Goal: Obtain resource: Download file/media

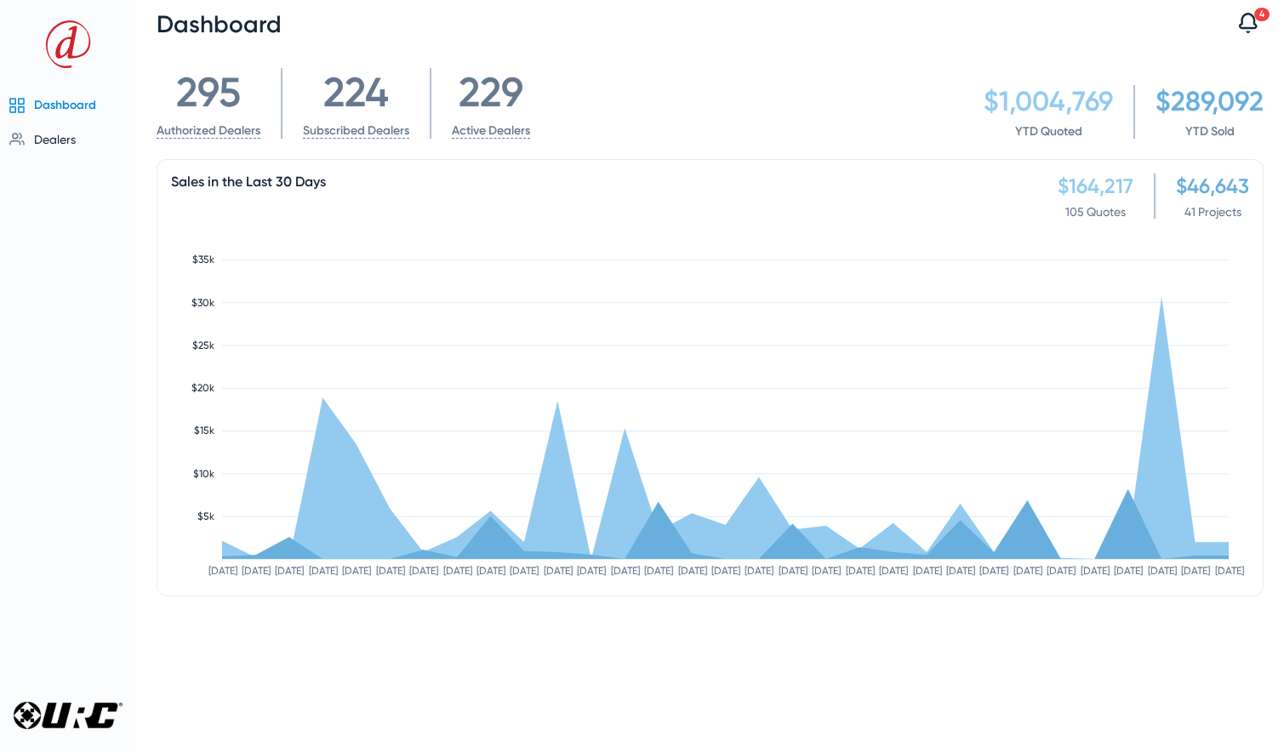
click at [1158, 24] on icon at bounding box center [1247, 23] width 19 height 20
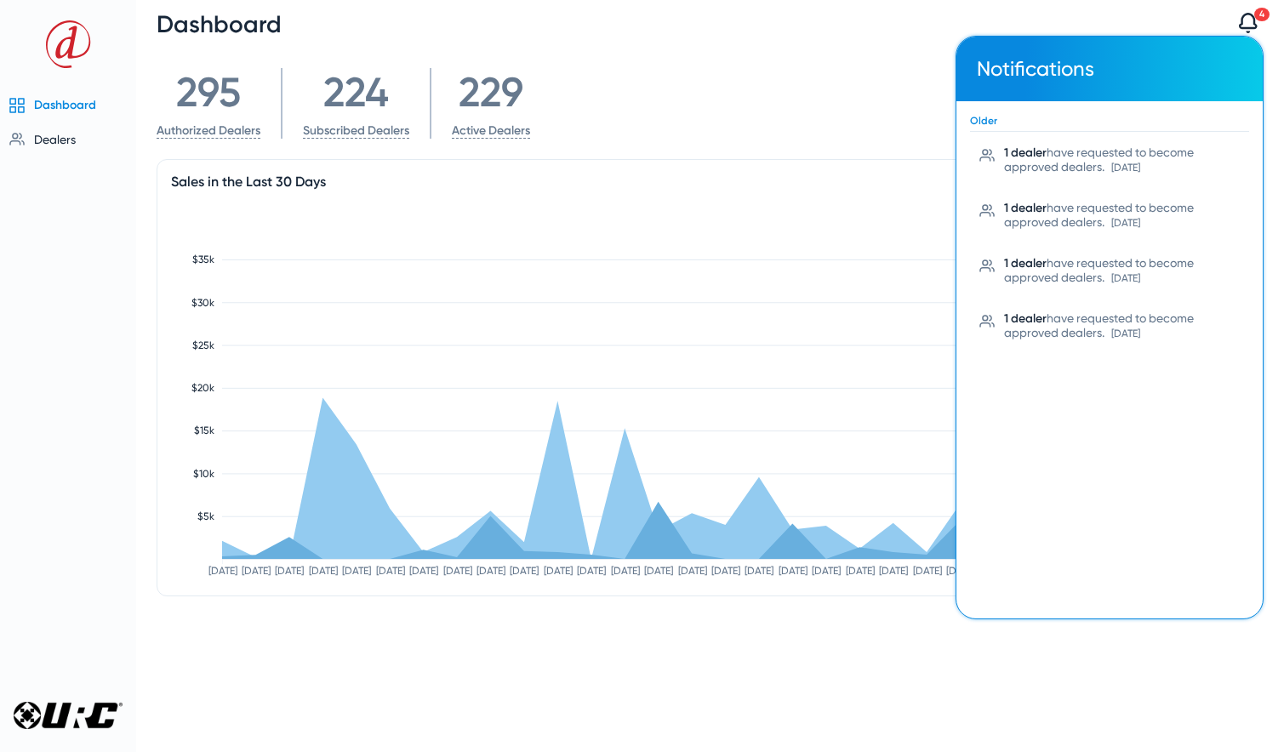
drag, startPoint x: 921, startPoint y: 45, endPoint x: 871, endPoint y: 43, distance: 50.2
click at [920, 45] on div at bounding box center [642, 376] width 1284 height 752
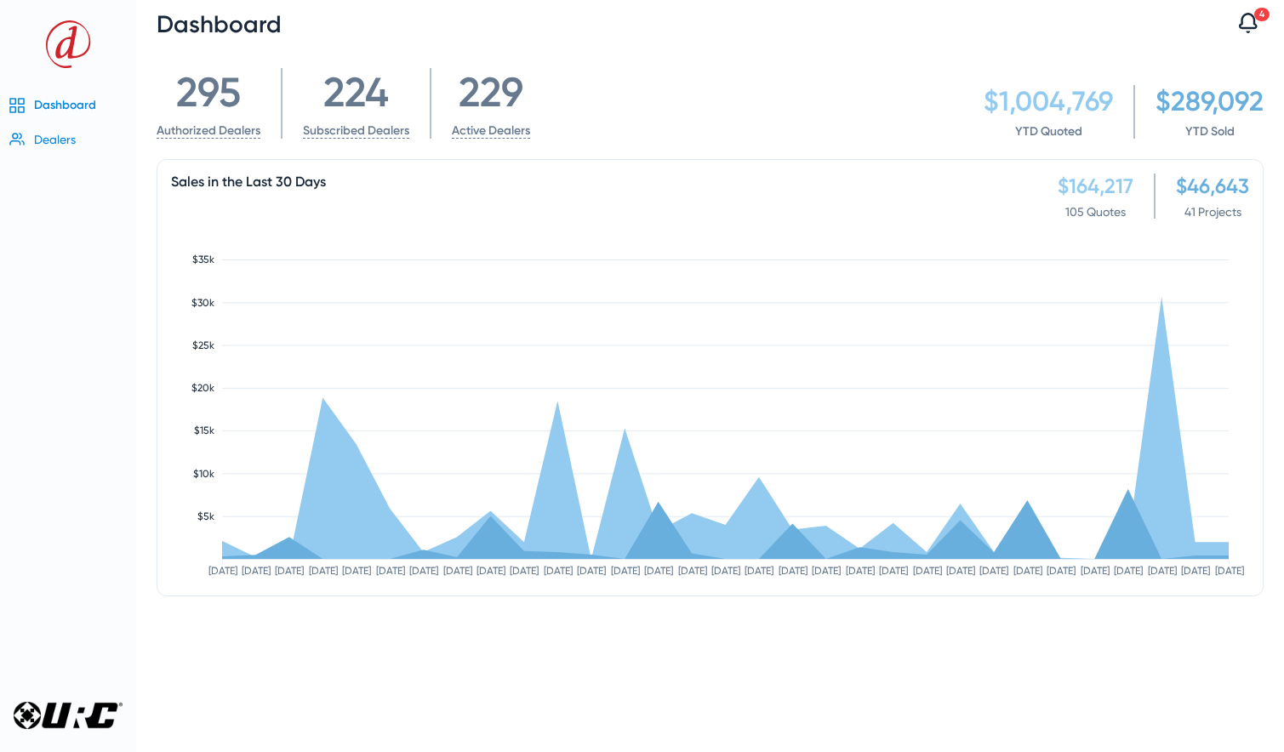
click at [57, 141] on span "Dealers" at bounding box center [55, 140] width 42 height 14
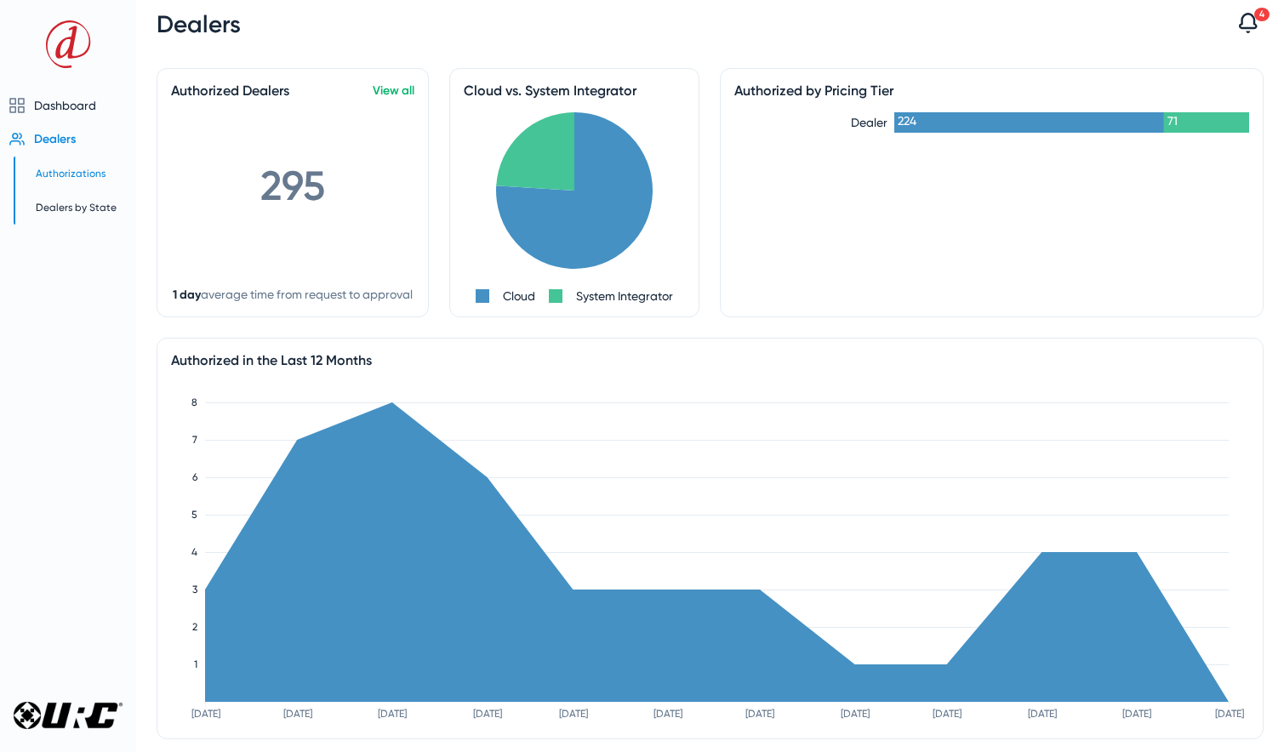
click at [69, 171] on span "Authorizations" at bounding box center [71, 174] width 70 height 12
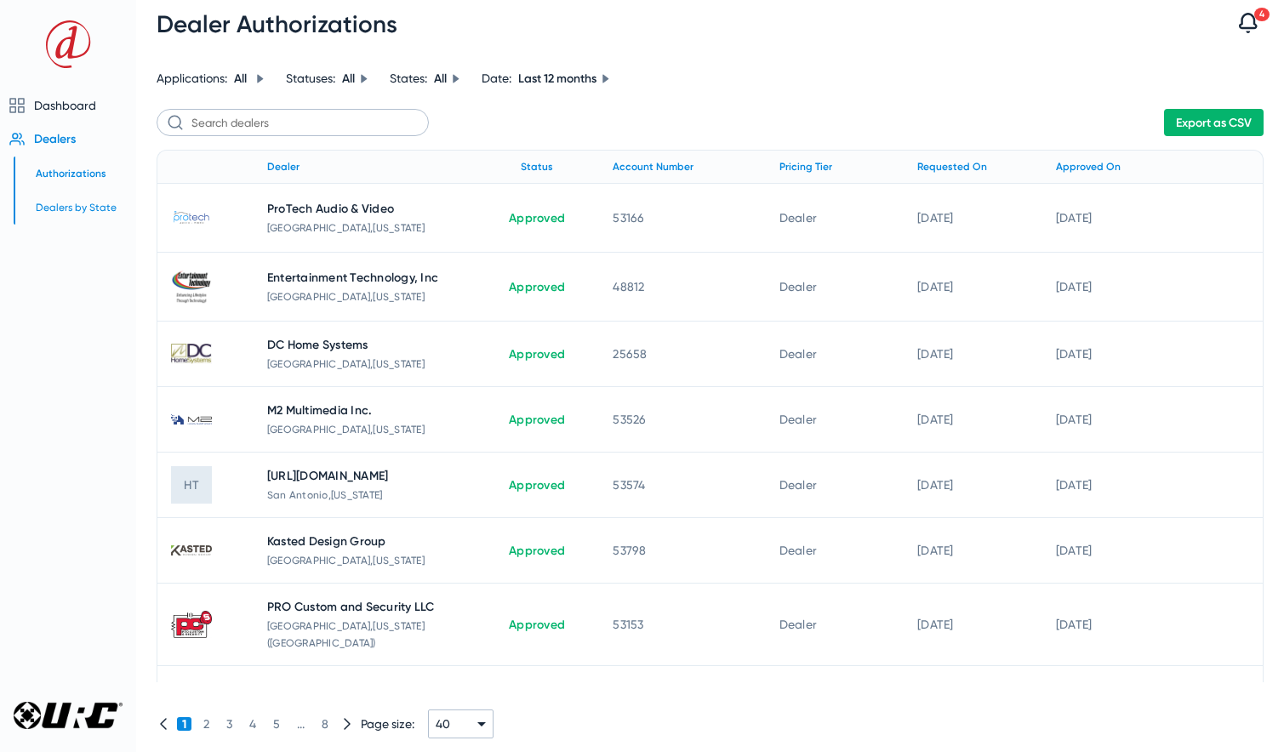
click at [71, 208] on span "Dealers by State" at bounding box center [76, 208] width 81 height 12
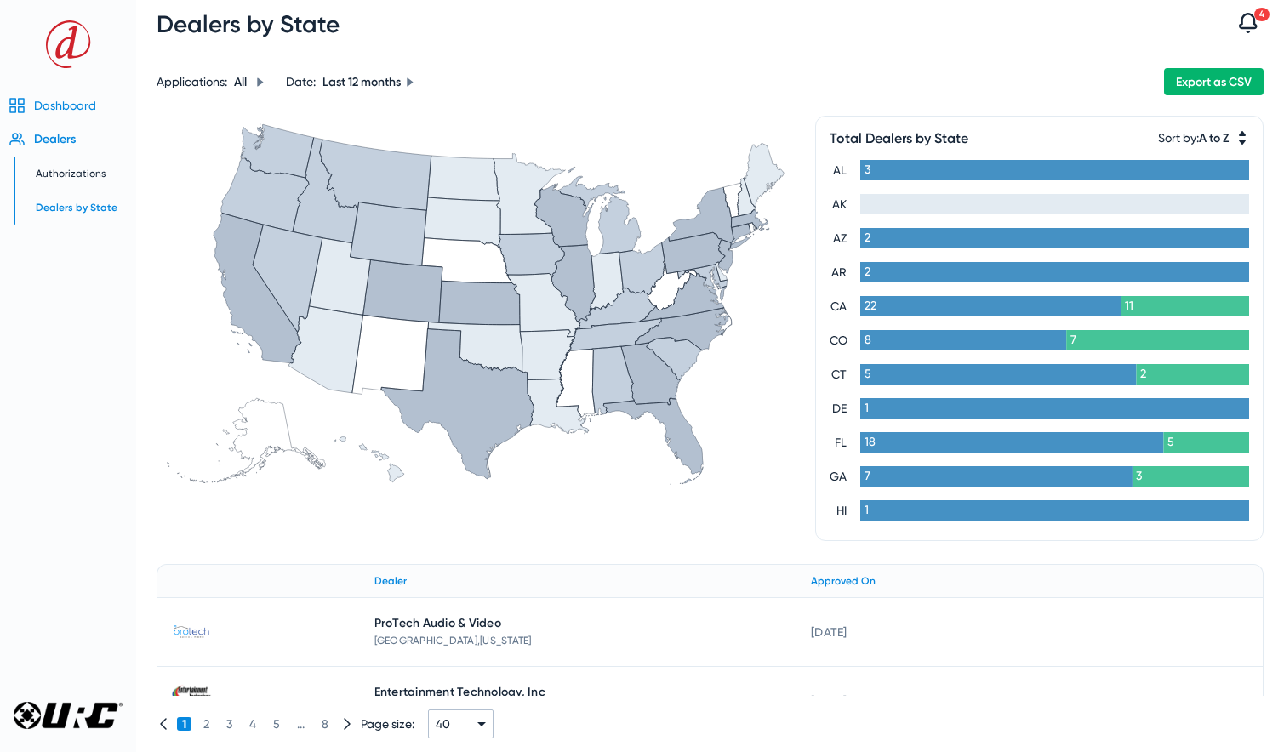
click at [69, 108] on span "Dashboard" at bounding box center [65, 106] width 62 height 14
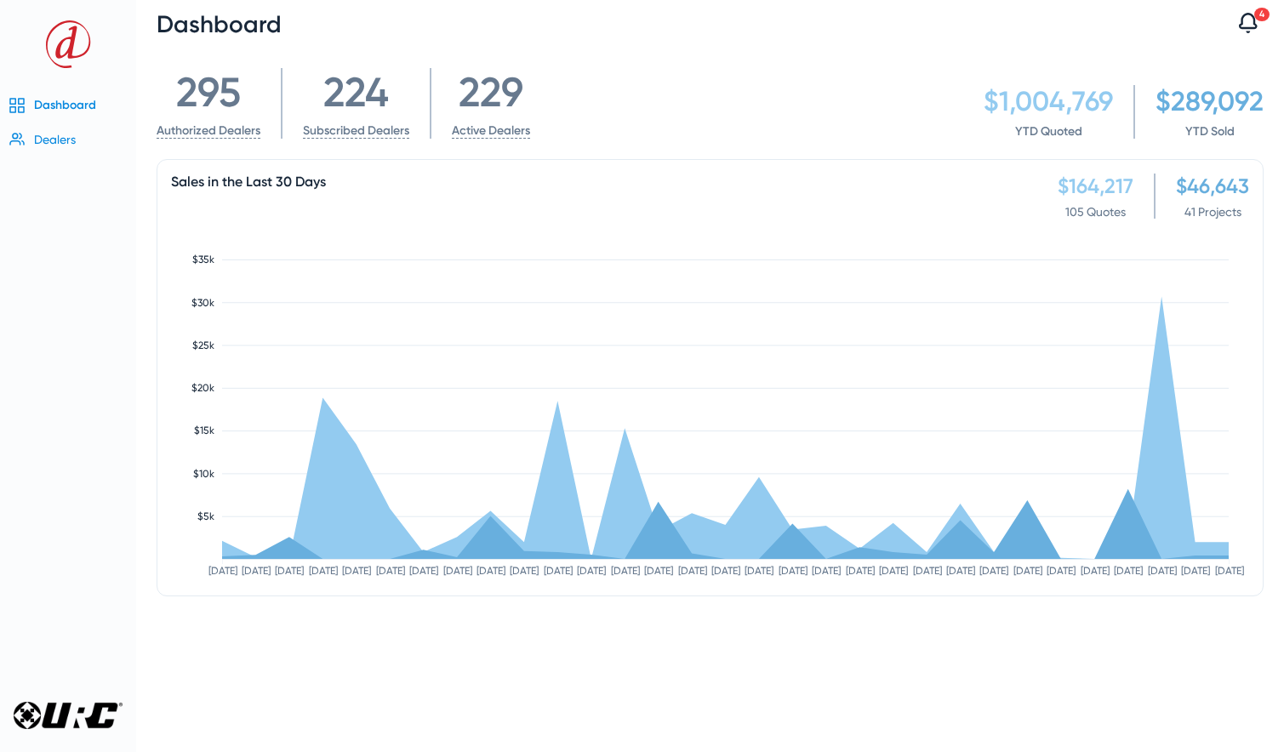
click at [54, 141] on span "Dealers" at bounding box center [55, 140] width 42 height 14
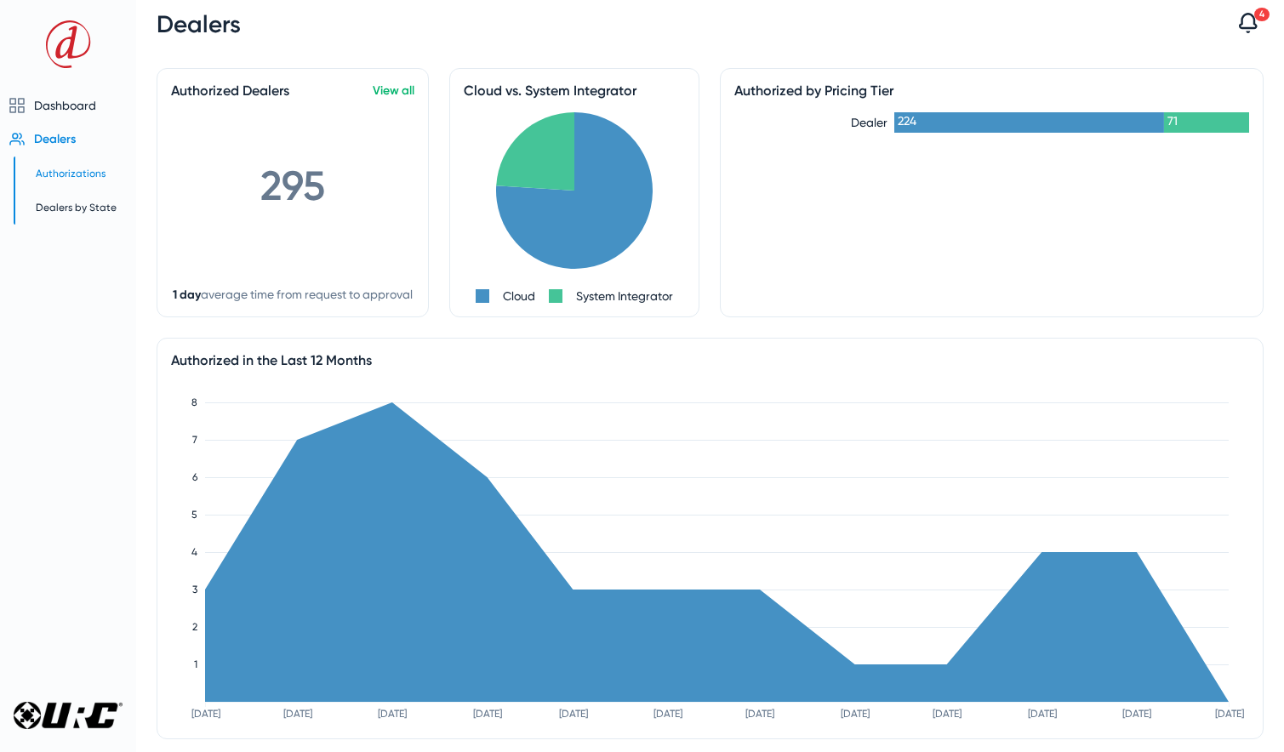
click at [52, 178] on span "Authorizations" at bounding box center [71, 174] width 70 height 12
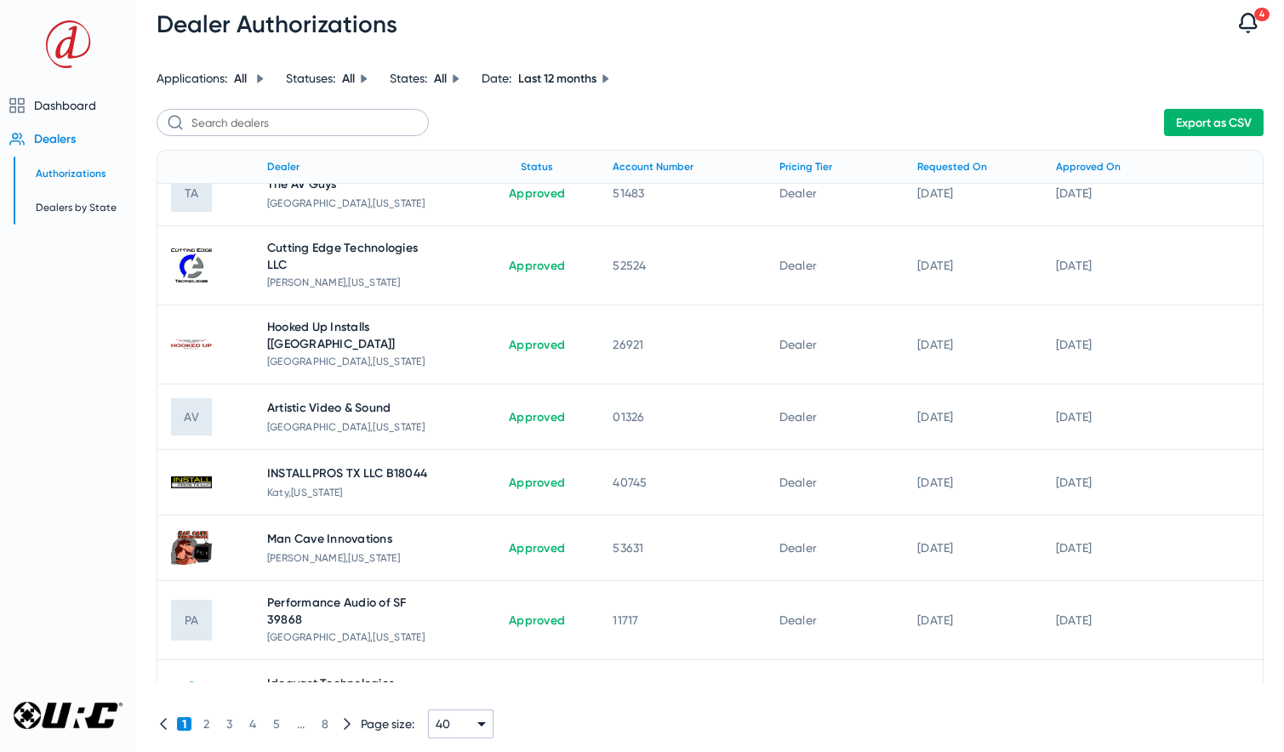
scroll to position [706, 0]
click at [71, 212] on span "Dealers by State" at bounding box center [76, 208] width 81 height 12
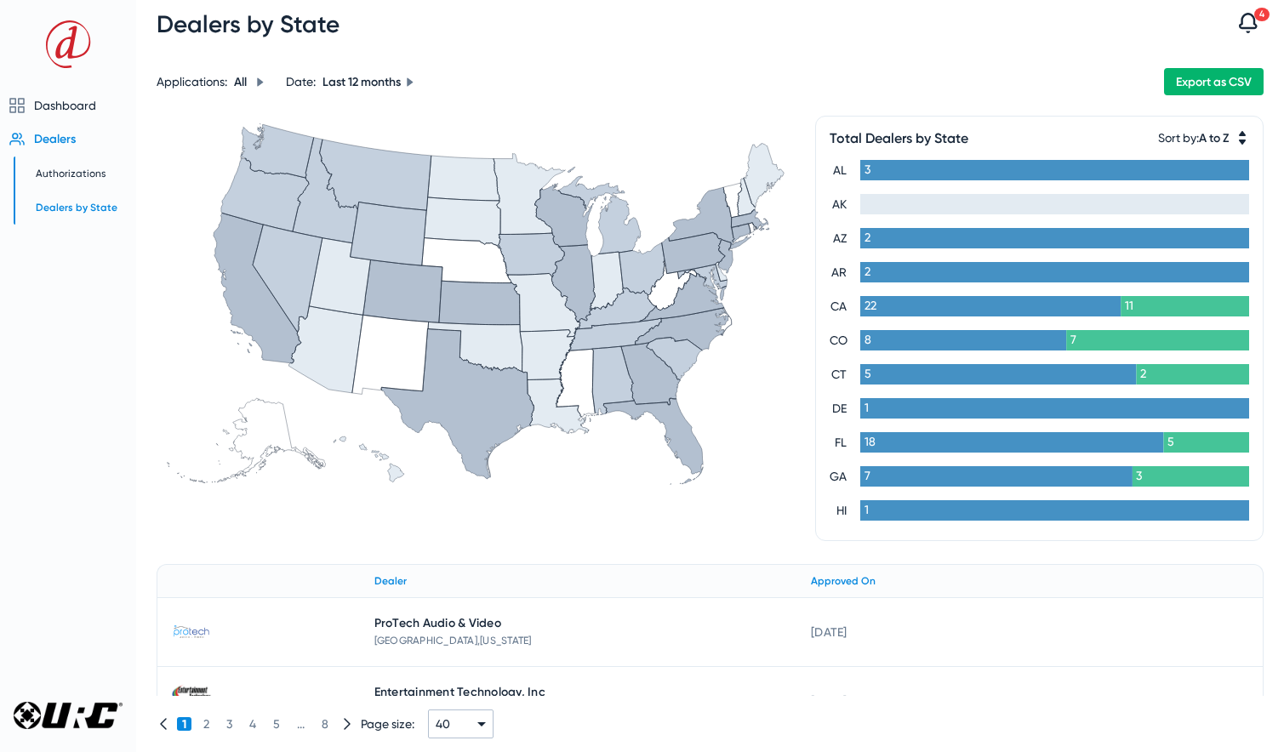
click at [677, 430] on icon at bounding box center [653, 441] width 100 height 86
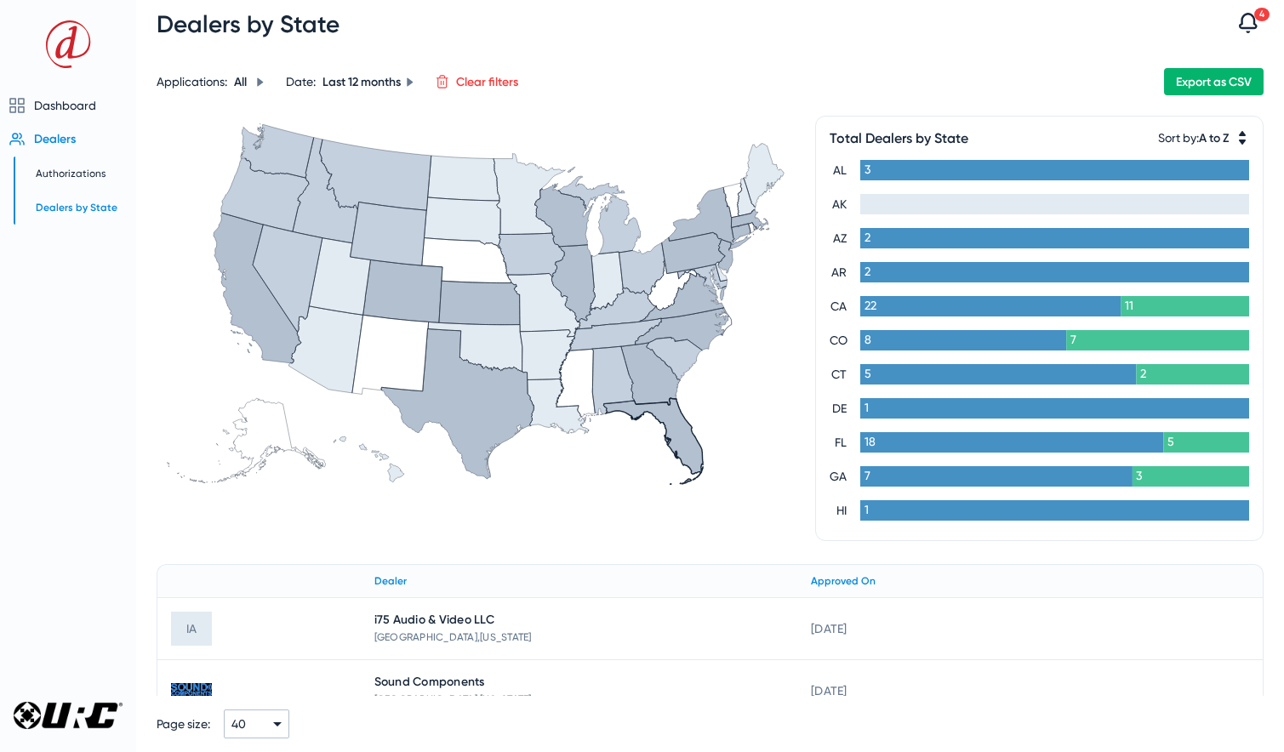
click at [703, 271] on icon at bounding box center [701, 277] width 49 height 25
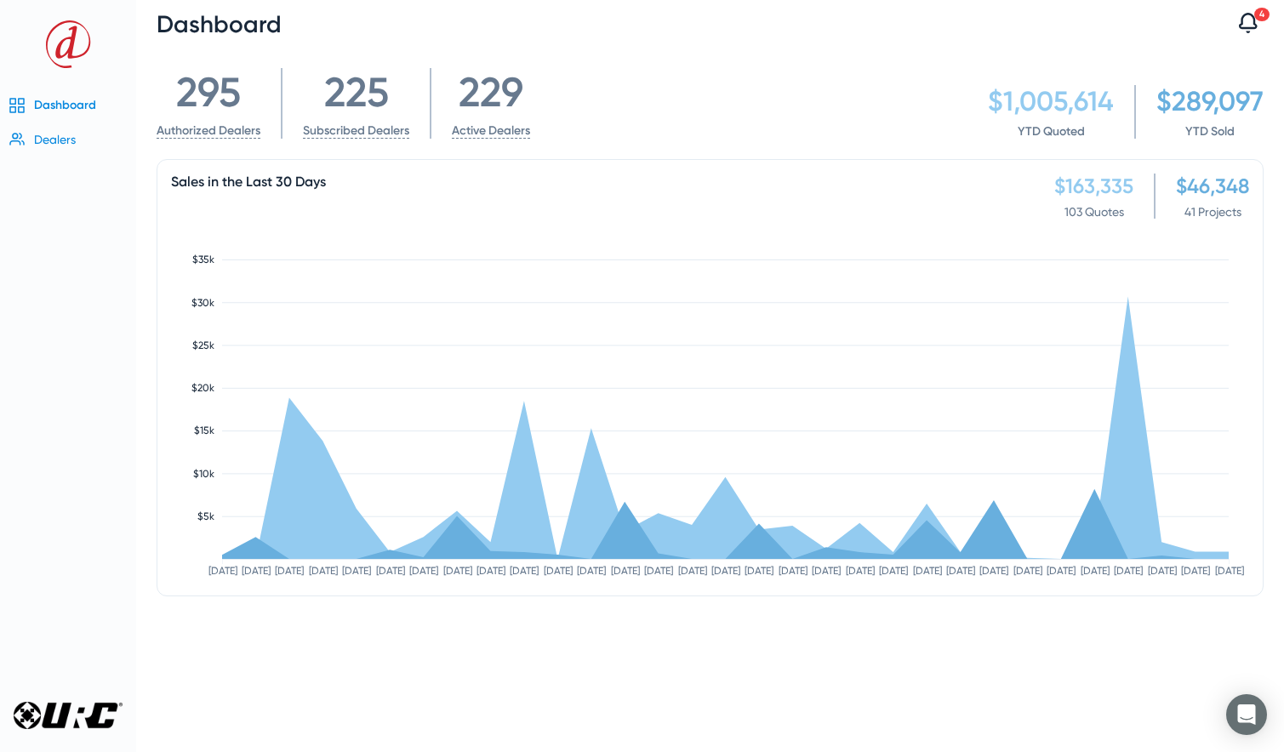
click at [64, 143] on span "Dealers" at bounding box center [55, 140] width 42 height 14
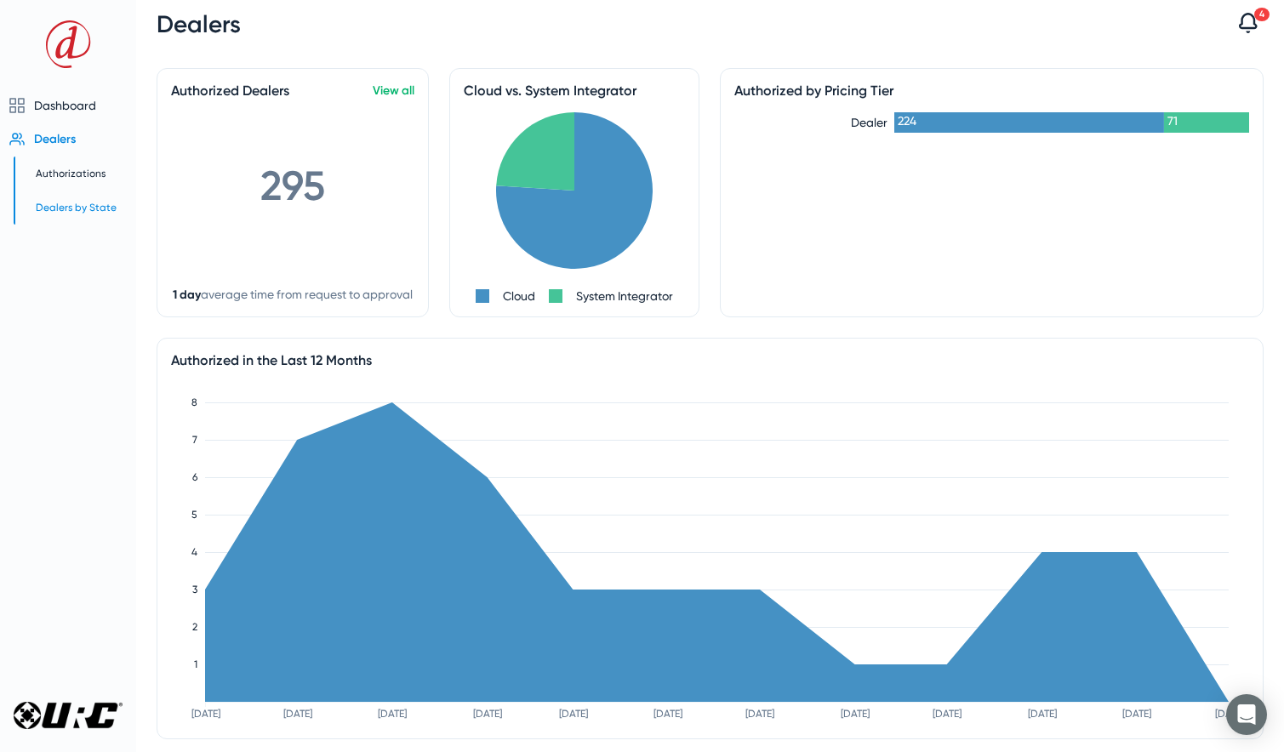
click at [71, 205] on span "Dealers by State" at bounding box center [76, 208] width 81 height 12
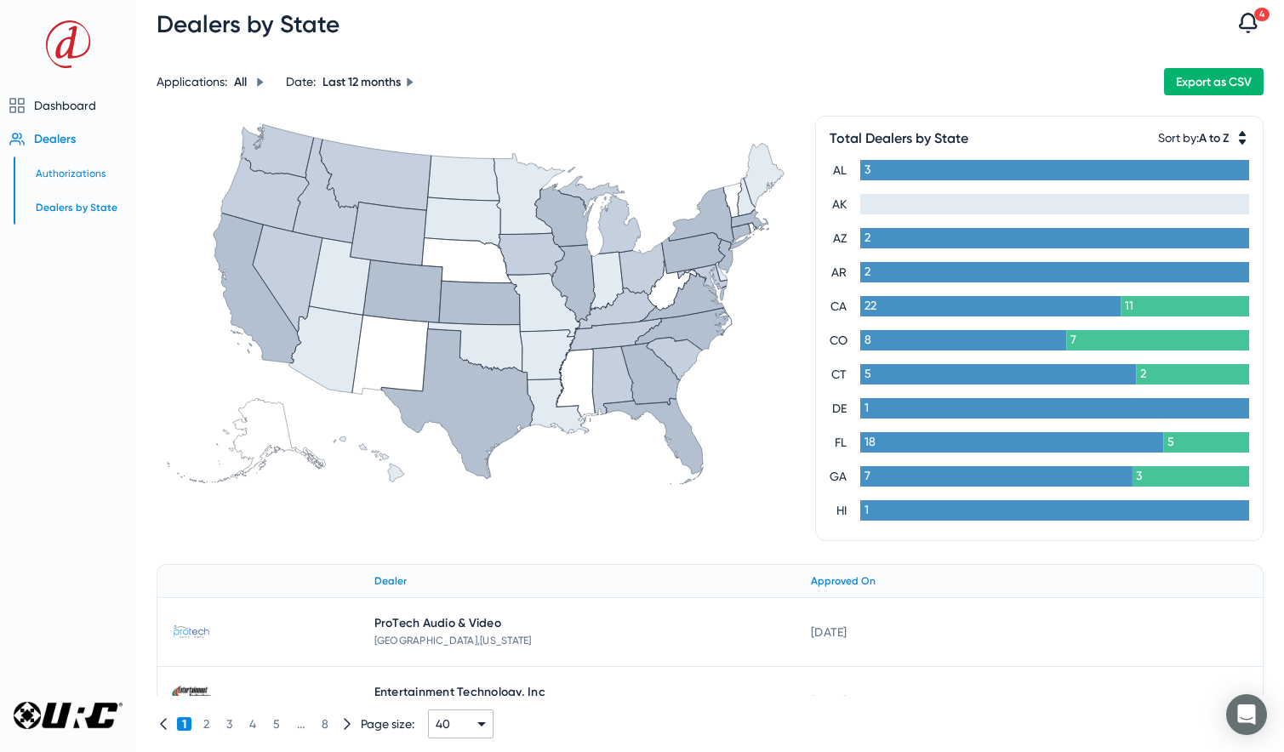
click at [77, 173] on span "Authorizations" at bounding box center [71, 174] width 70 height 12
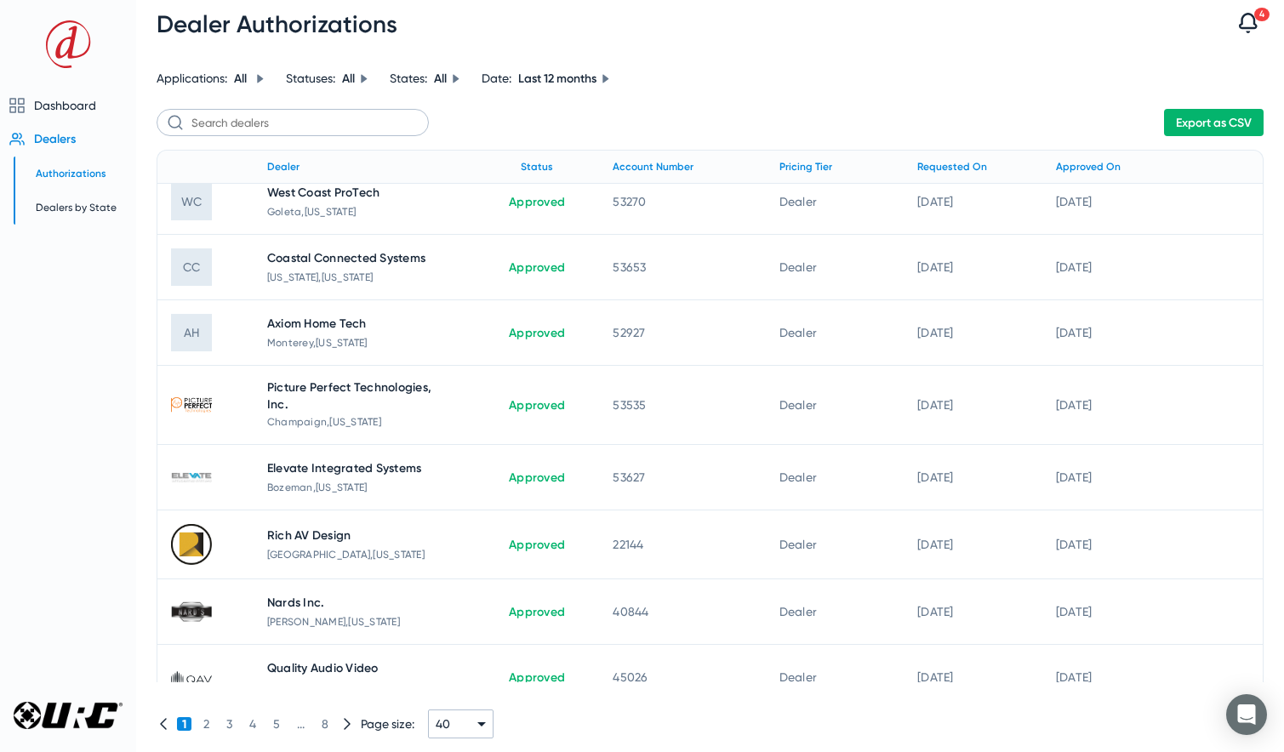
scroll to position [2179, 0]
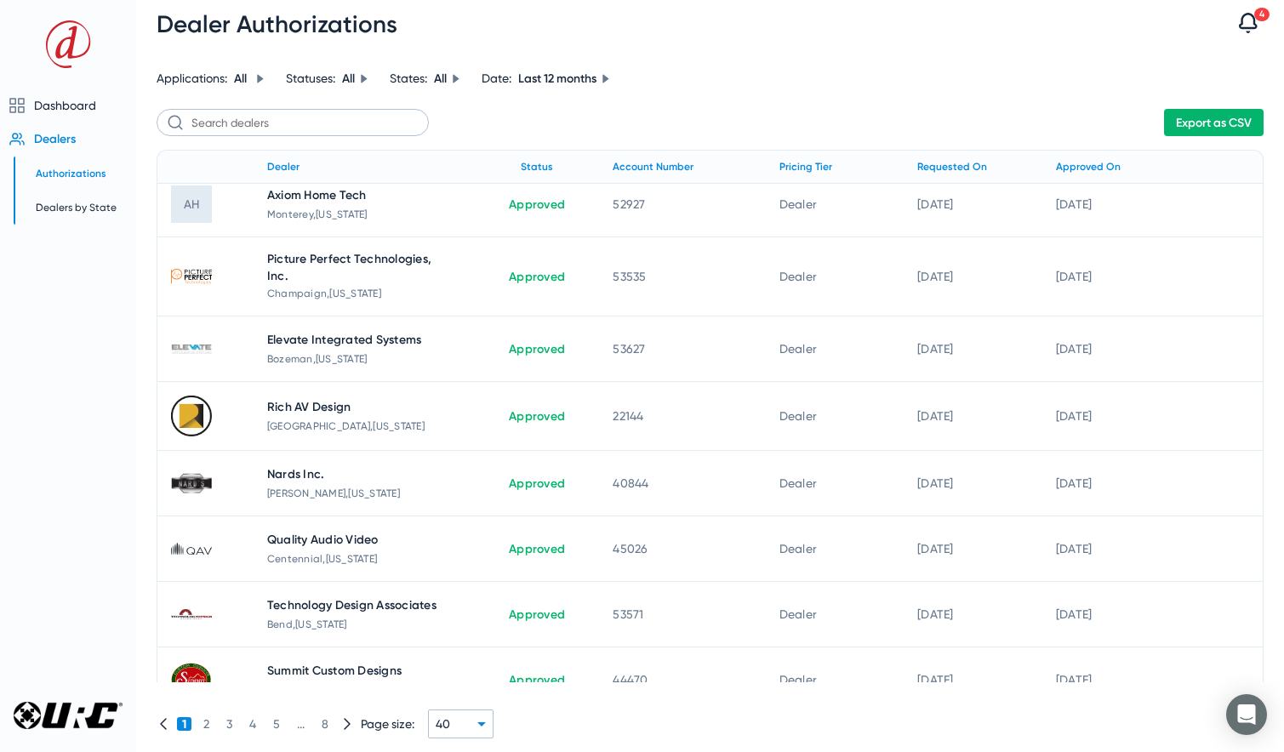
click at [482, 724] on icon at bounding box center [481, 724] width 9 height 4
click at [461, 673] on span "100" at bounding box center [454, 668] width 21 height 20
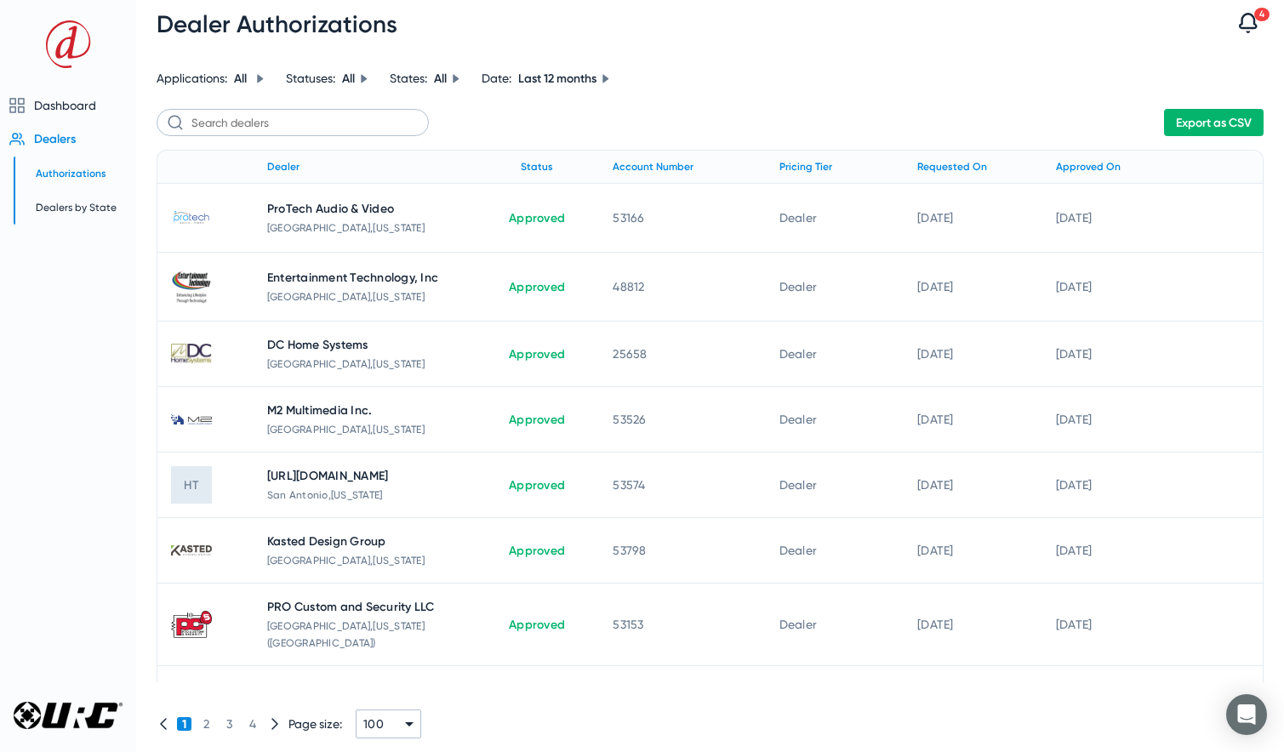
click at [1221, 121] on span "Export as CSV" at bounding box center [1214, 123] width 76 height 14
